Goal: Task Accomplishment & Management: Use online tool/utility

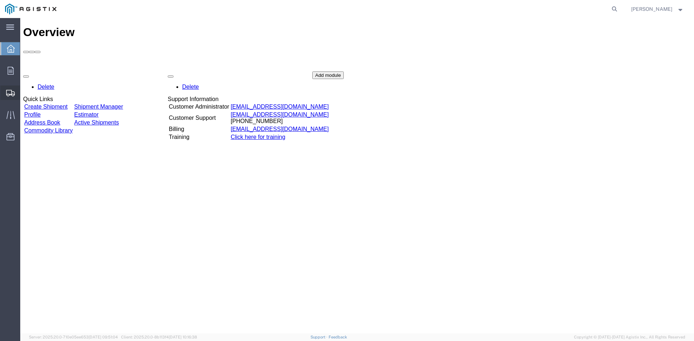
click at [0, 0] on span "Create from Template" at bounding box center [0, 0] width 0 height 0
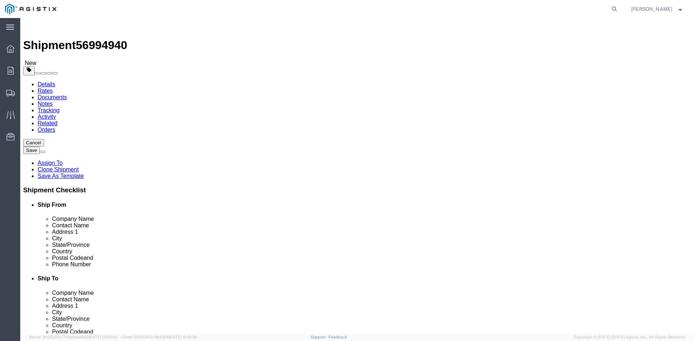
select select
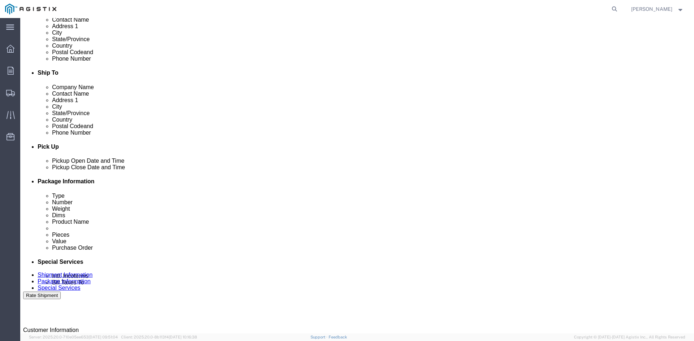
scroll to position [217, 0]
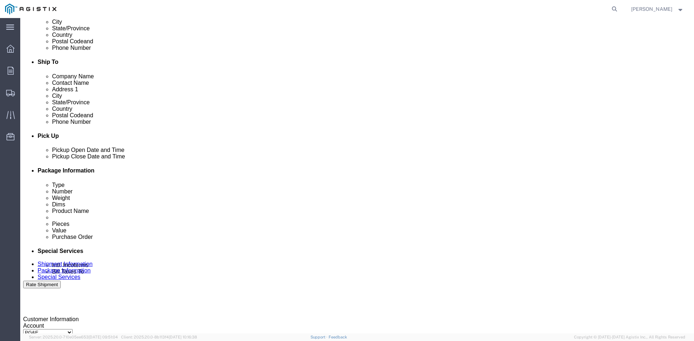
click div "[DATE] 8:00 AM"
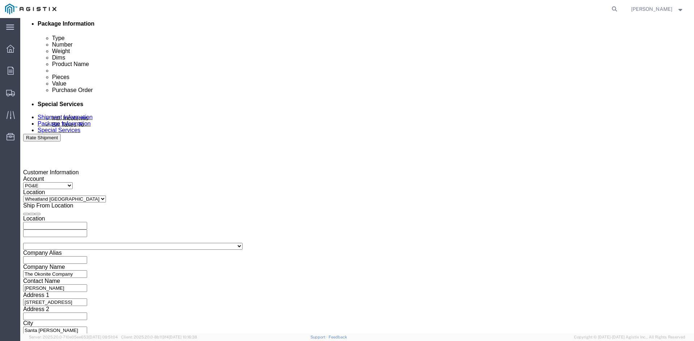
click button "Apply"
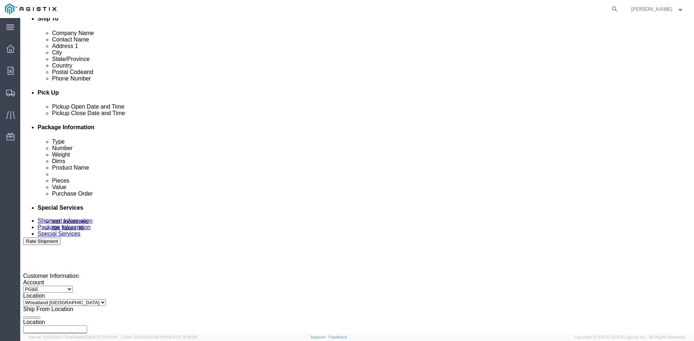
scroll to position [255, 0]
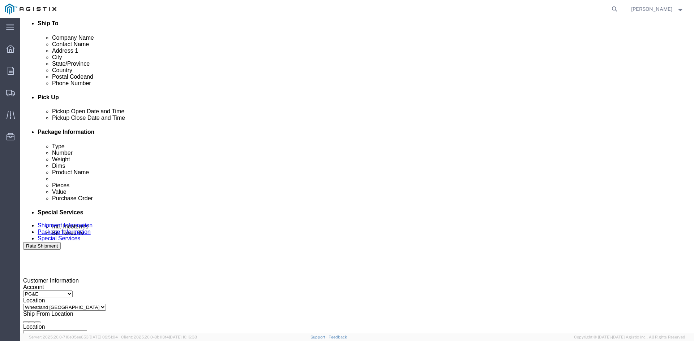
click div
click button "Apply"
click div
click button "Apply"
click input "3501322691"
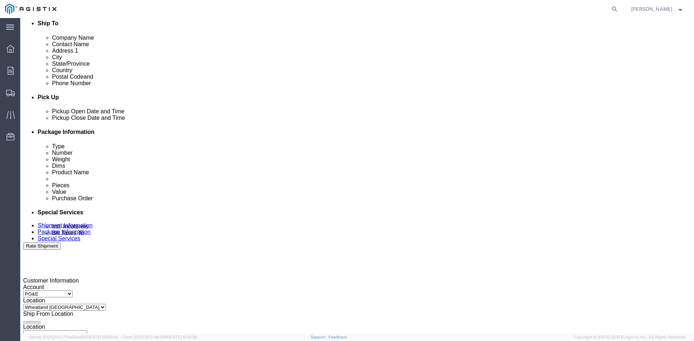
type input "3501"
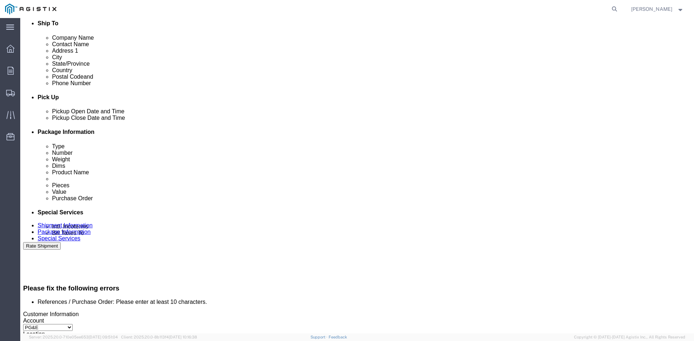
click div "[DATE] 9:00 PM"
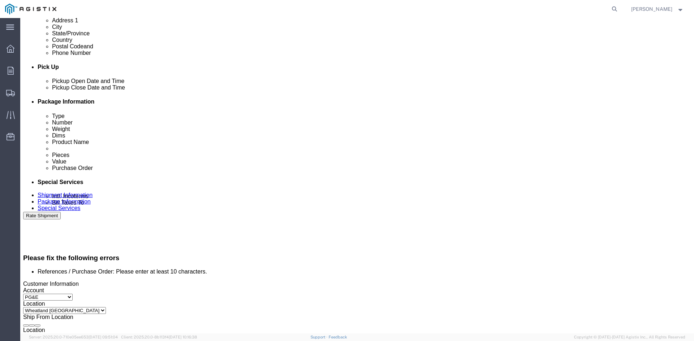
click input "9:00 PM"
type input "3:00 PM"
click button "Apply"
click input "3501"
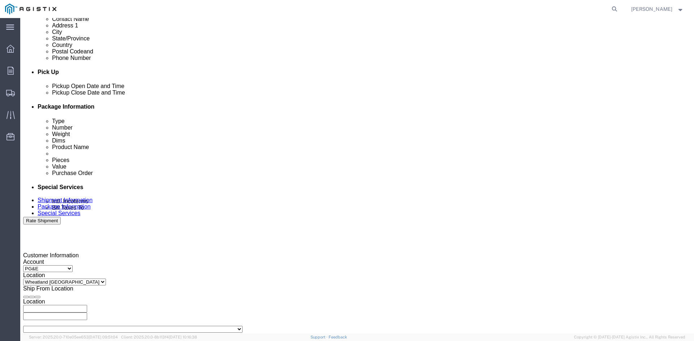
scroll to position [364, 0]
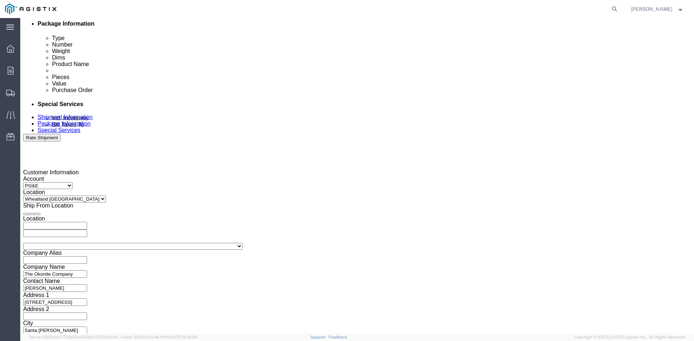
type input "3501417497"
click button "Continue"
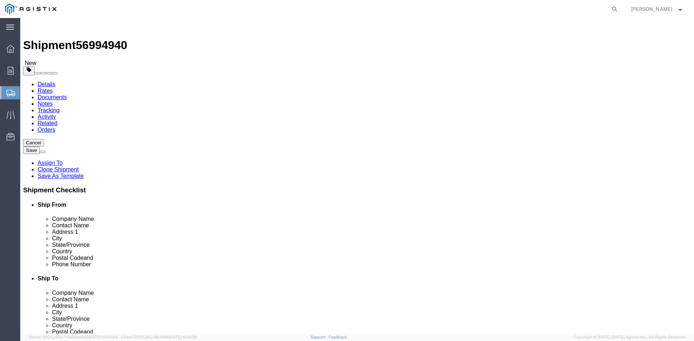
click input "41860.00"
type input "41820"
click dd "111933.00 USD"
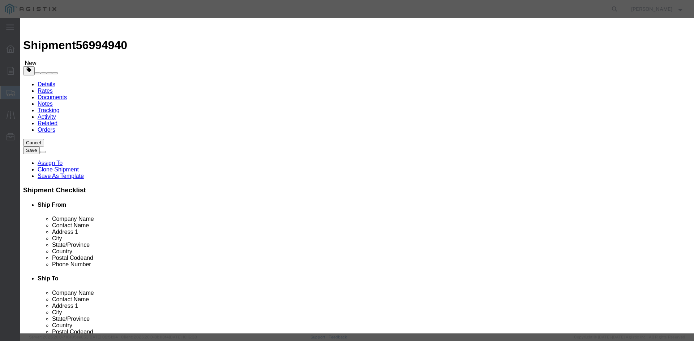
scroll to position [7, 0]
drag, startPoint x: 214, startPoint y: 110, endPoint x: 306, endPoint y: 120, distance: 92.3
click textarea "THIS LOAD REQUIRES 8 CHAINS AND 4 SETS OF COIL RACKS. ADVANCED PICKUP NOTIFICAT…"
click textarea
paste textarea "THIS LOAD REQUIRES 8 CHAINS AND 4 SETS OF COIL RACKS. ADVANCED PICKUP NOTIFICAT…"
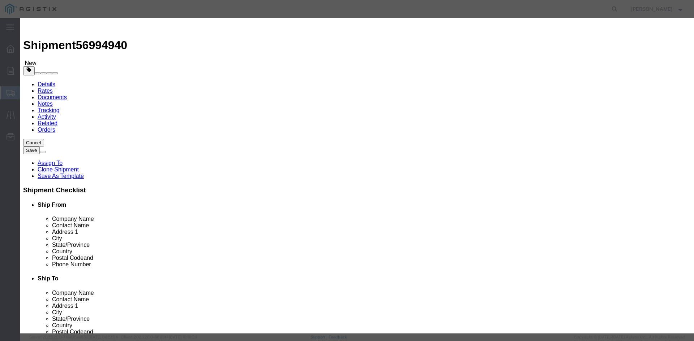
scroll to position [6, 0]
type textarea "THIS LOAD REQUIRES 8 CHAINS AND 4 SETS OF COIL RACKS. ADVANCED PICKUP NOTIFICAT…"
click input "111933.00"
type input "1"
type input "127271"
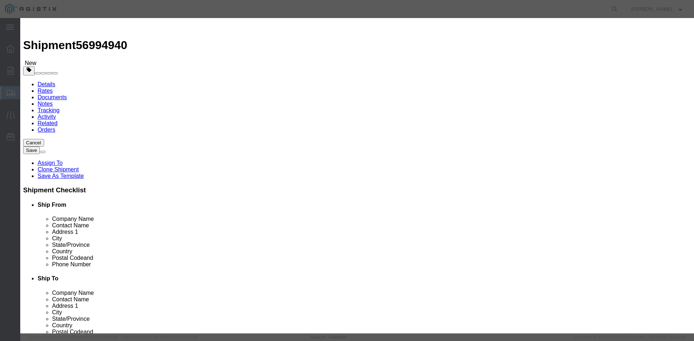
drag, startPoint x: 484, startPoint y: 250, endPoint x: 504, endPoint y: 268, distance: 27.4
click button "Save & Close"
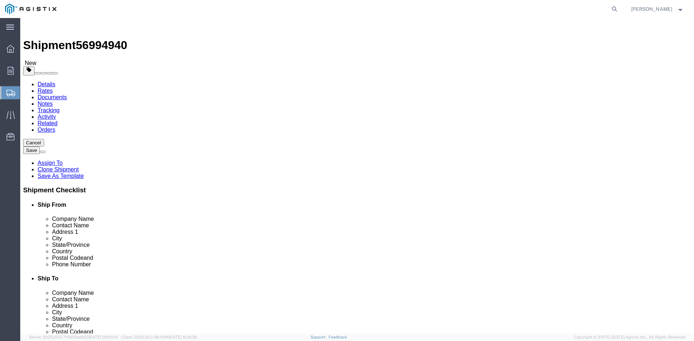
click button "Rate Shipment"
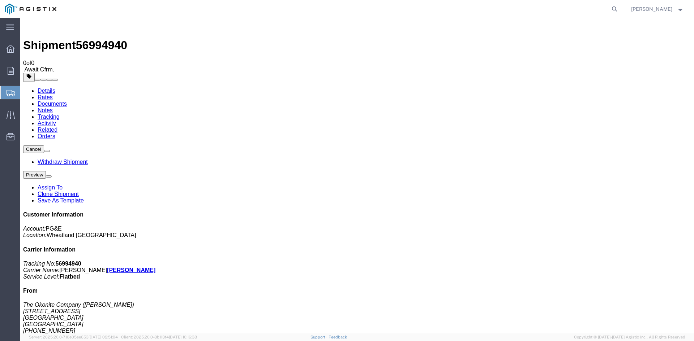
click at [0, 0] on span "Create from Template" at bounding box center [0, 0] width 0 height 0
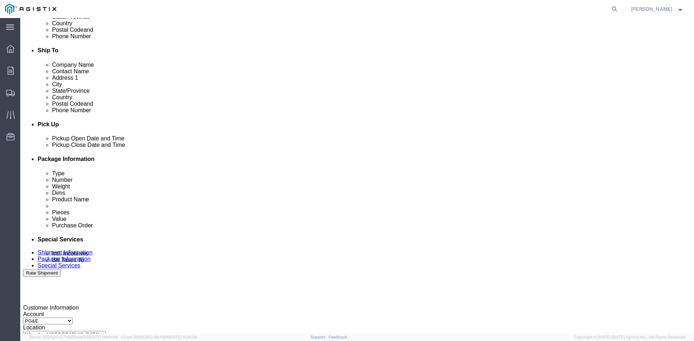
scroll to position [253, 0]
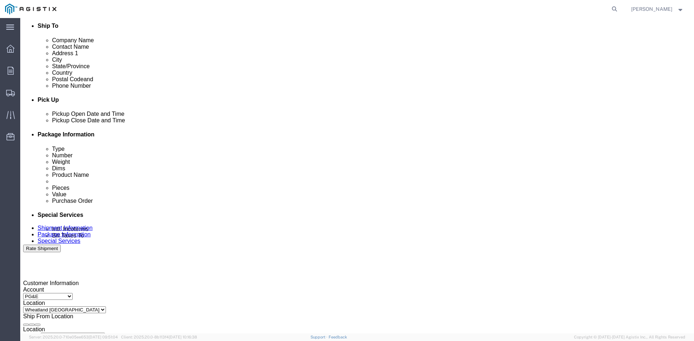
click div "[DATE] 9:00 PM"
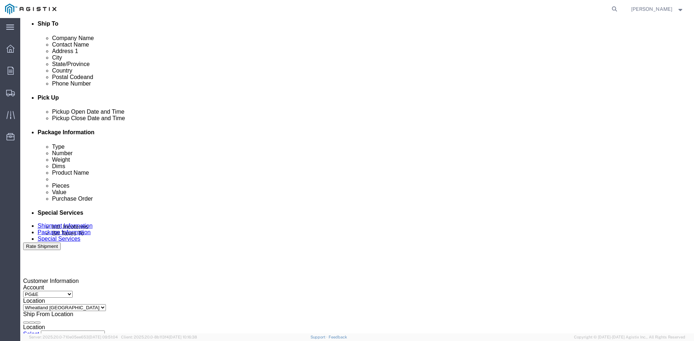
click div "Select Account Type Activity ID Airline Appointment Number ASN Batch Request # …"
click div "[DATE] 9:00 PM"
type input "3:00 PM"
click button "Apply"
click div
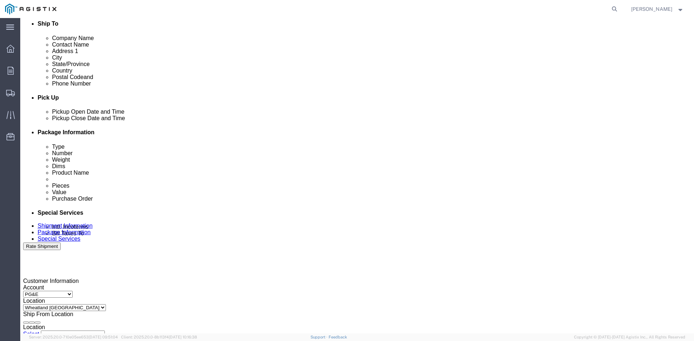
click button "Apply"
click div
click button "Apply"
click input "3501322691"
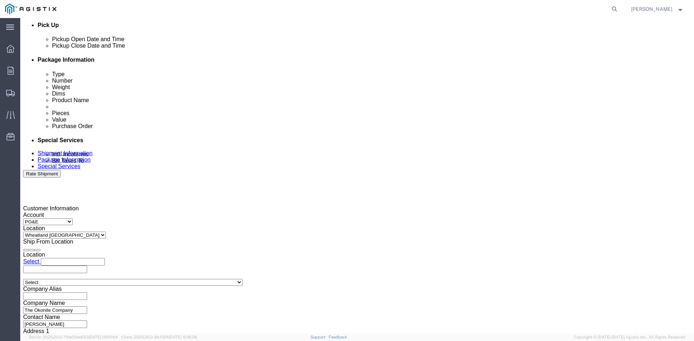
scroll to position [363, 0]
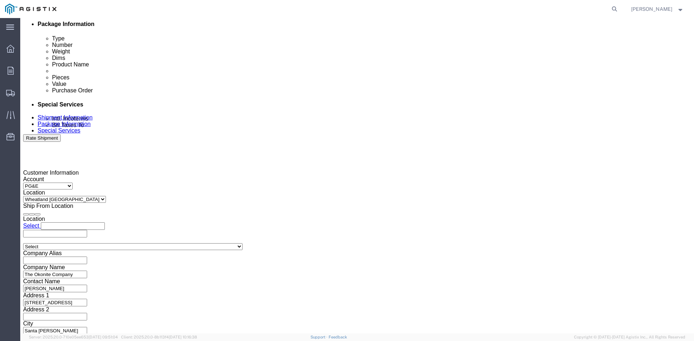
type input "3501417497"
click button "Continue"
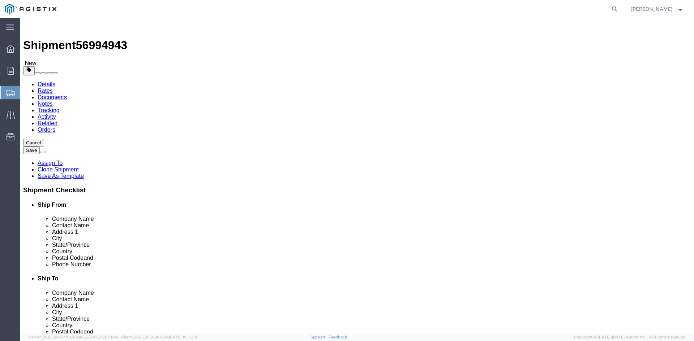
click input "41860.00"
type input "4"
type input "41740"
click div "8 x Roll(s) Package Type Select Bulk Bundle(s) Cardboard Box(es) Carton(s) Crat…"
click dd "8.00 Each"
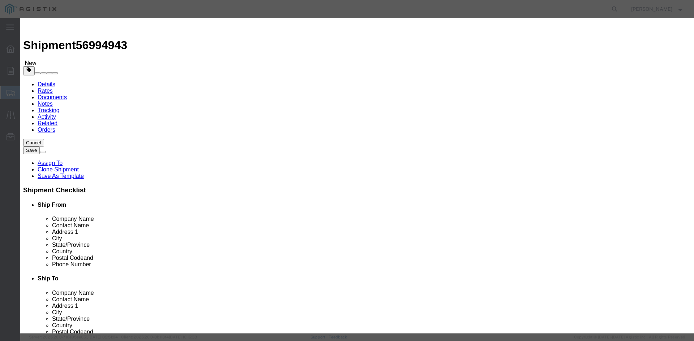
paste textarea "THIS LOAD REQUIRES 8 CHAINS AND 4 SETS OF COIL RACKS. ADVANCED PICKUP NOTIFICAT…"
type textarea "THIS LOAD REQUIRES 8 CHAINS AND 4 SETS OF COIL RACKS. ADVANCED PICKUP NOTIFICAT…"
click input "111933.00"
type input "1"
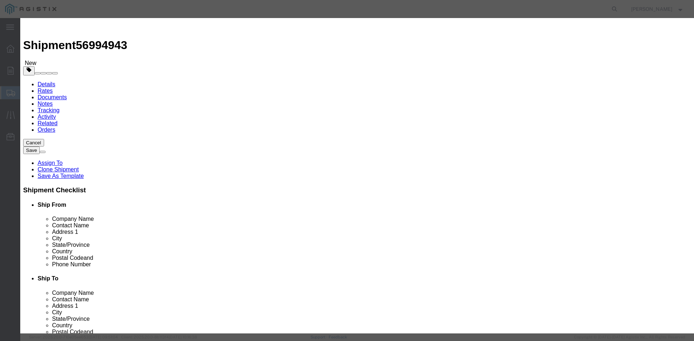
type input "127631"
click button "Save & Close"
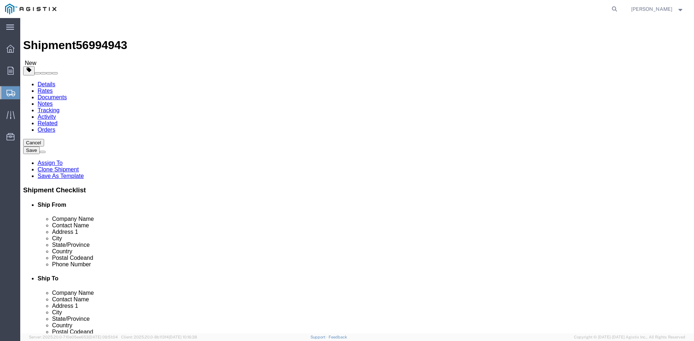
click button "Rate Shipment"
